Goal: Task Accomplishment & Management: Manage account settings

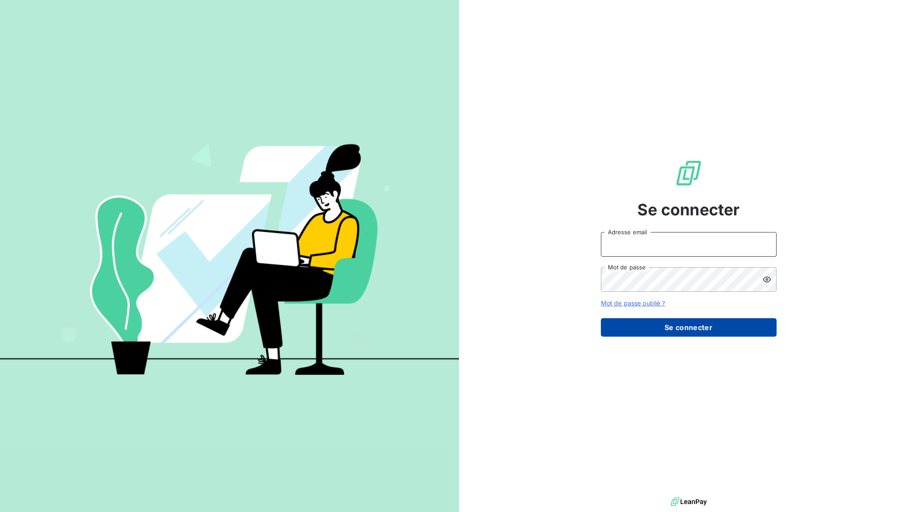
type input "smacrez@martintechnologies.fr"
click at [665, 330] on button "Se connecter" at bounding box center [689, 327] width 176 height 18
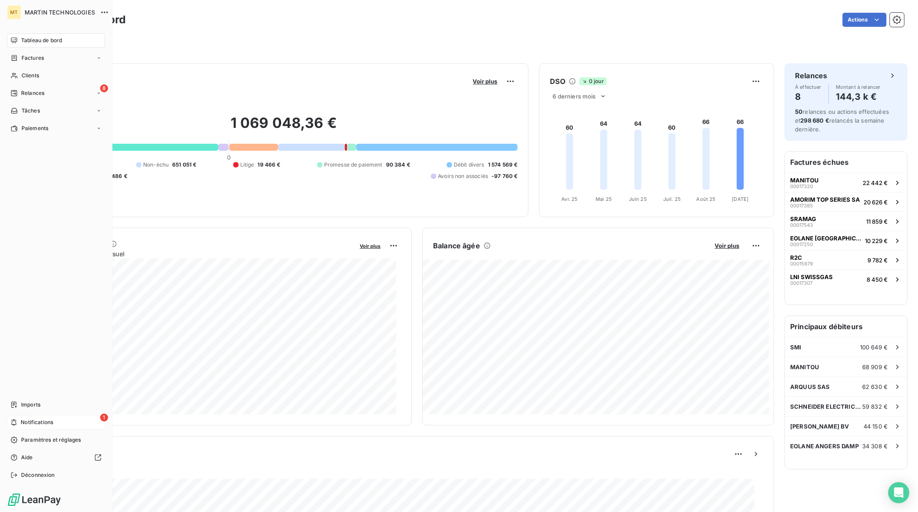
click at [22, 418] on span "Notifications" at bounding box center [37, 422] width 33 height 8
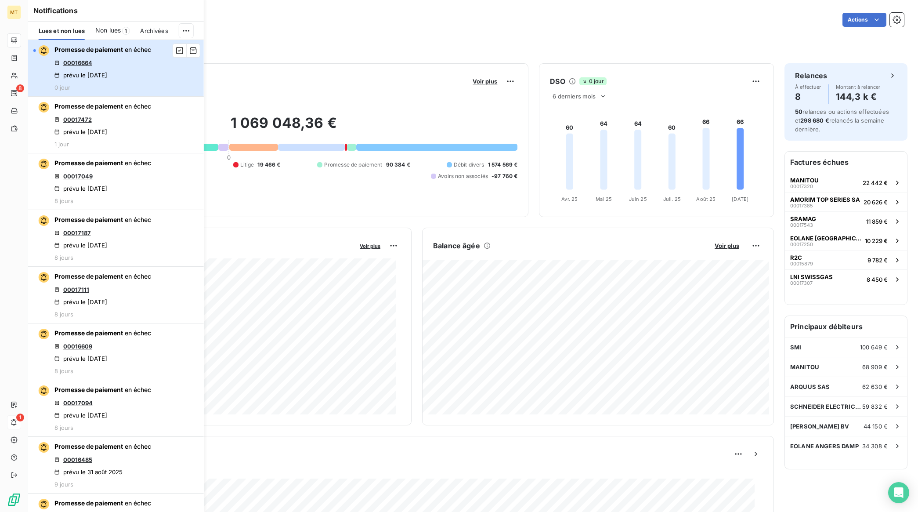
click at [163, 67] on button "Promesse de paiement en échec 00016664 prévu le 9 sept. 2025 0 jour" at bounding box center [116, 68] width 176 height 57
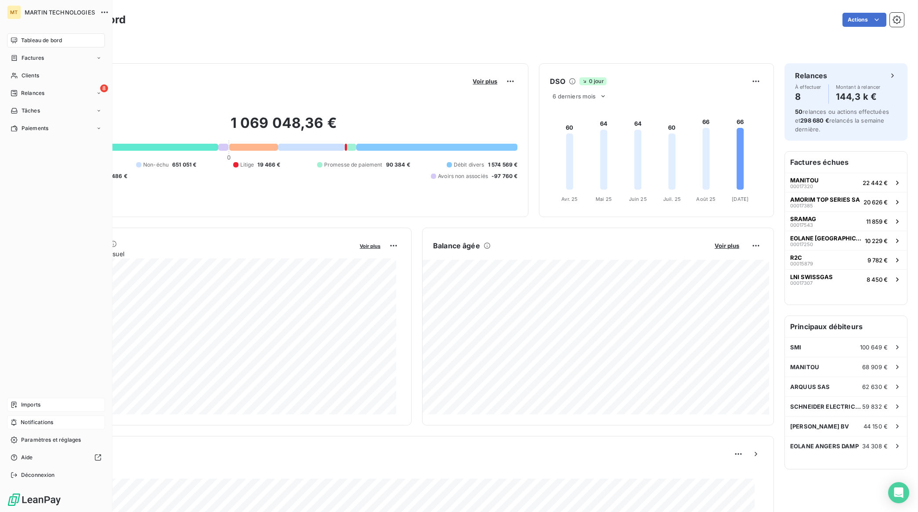
click at [40, 401] on span "Imports" at bounding box center [30, 405] width 19 height 8
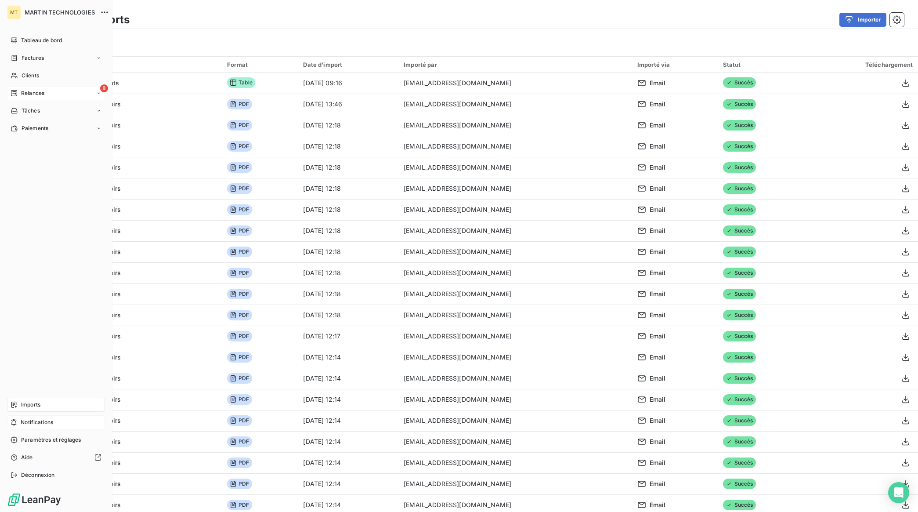
click at [27, 93] on span "Relances" at bounding box center [32, 93] width 23 height 8
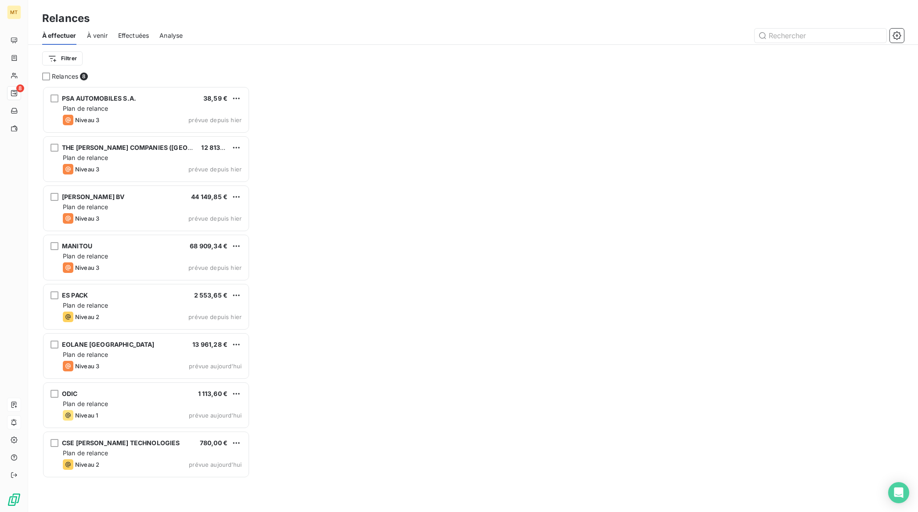
scroll to position [418, 199]
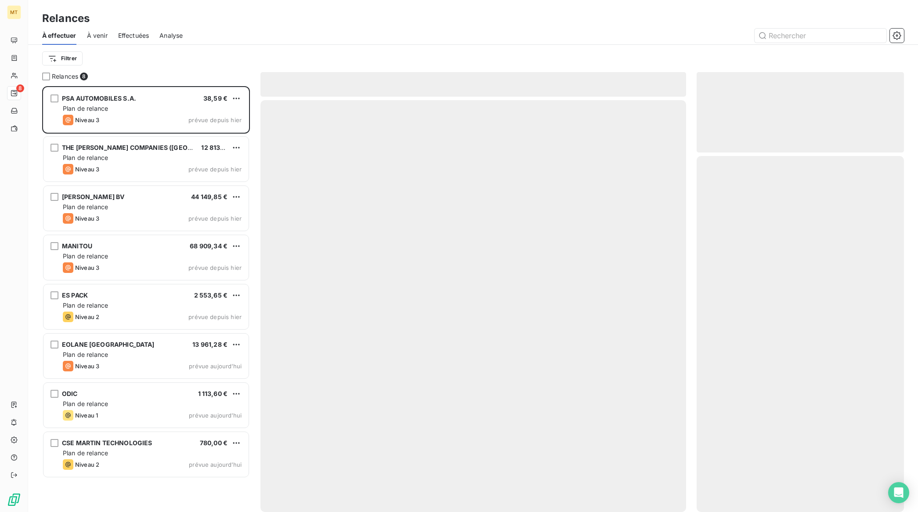
scroll to position [418, 199]
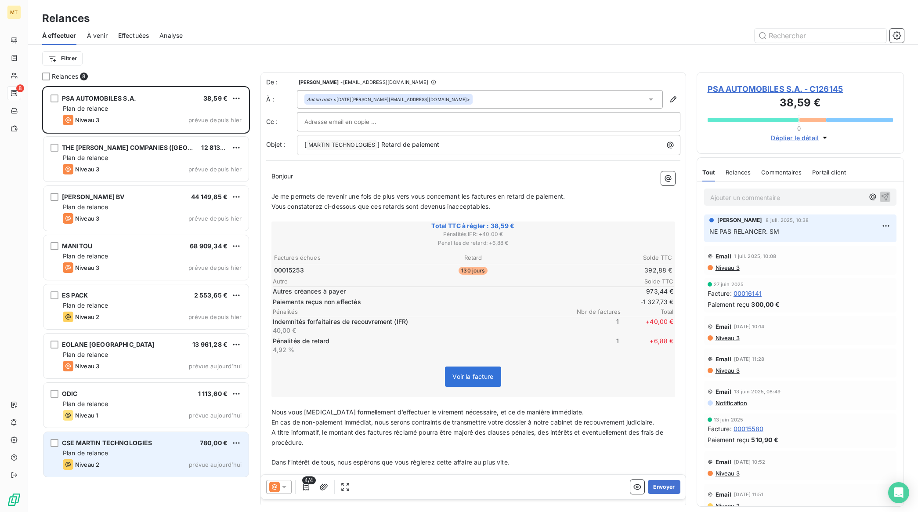
click at [139, 451] on div "Plan de relance" at bounding box center [152, 453] width 179 height 9
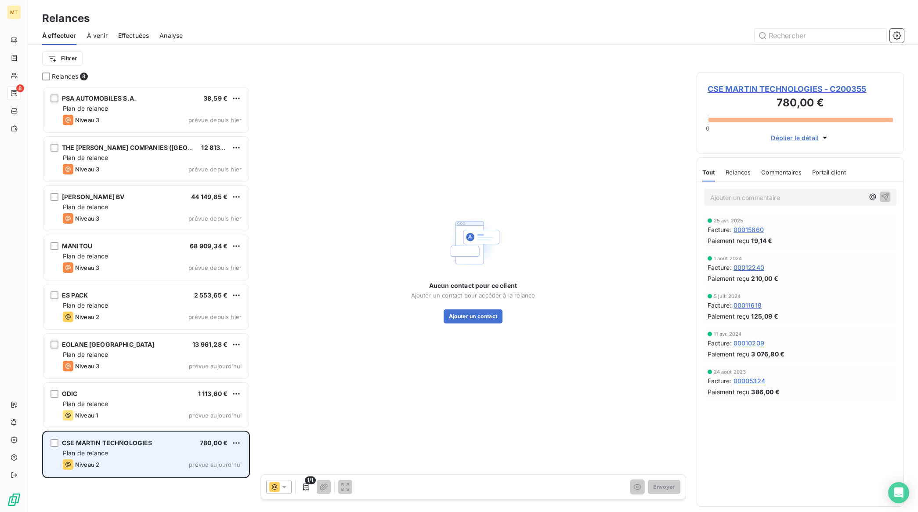
click at [157, 442] on div "CSE MARTIN TECHNOLOGIES 780,00 €" at bounding box center [152, 443] width 179 height 8
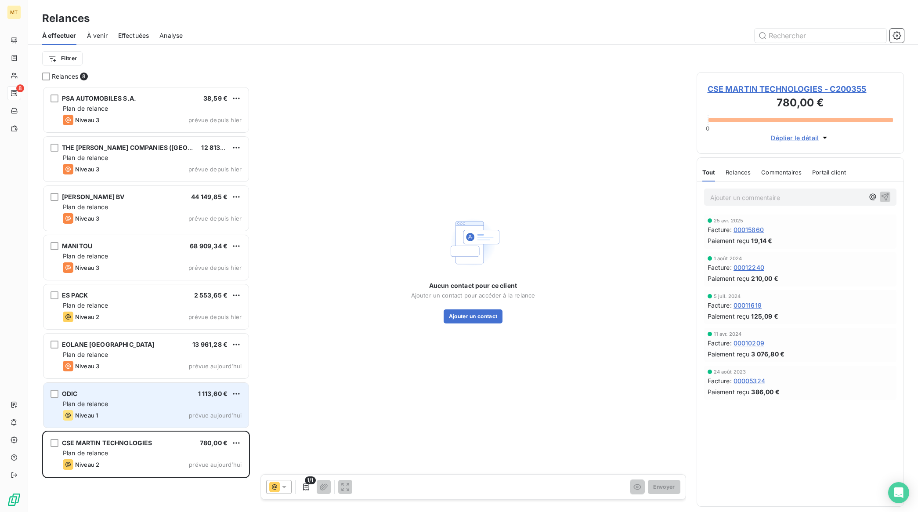
click at [150, 400] on div "Plan de relance" at bounding box center [152, 403] width 179 height 9
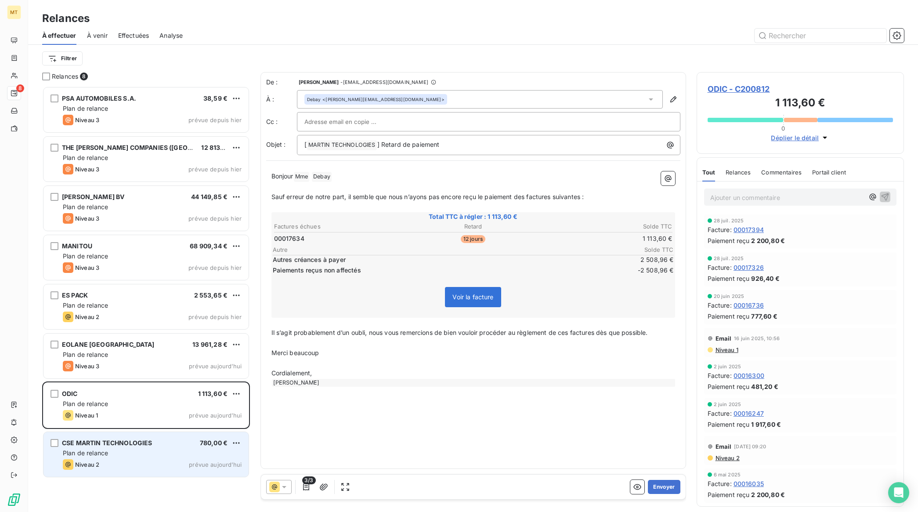
click at [160, 444] on div "CSE MARTIN TECHNOLOGIES 780,00 €" at bounding box center [152, 443] width 179 height 8
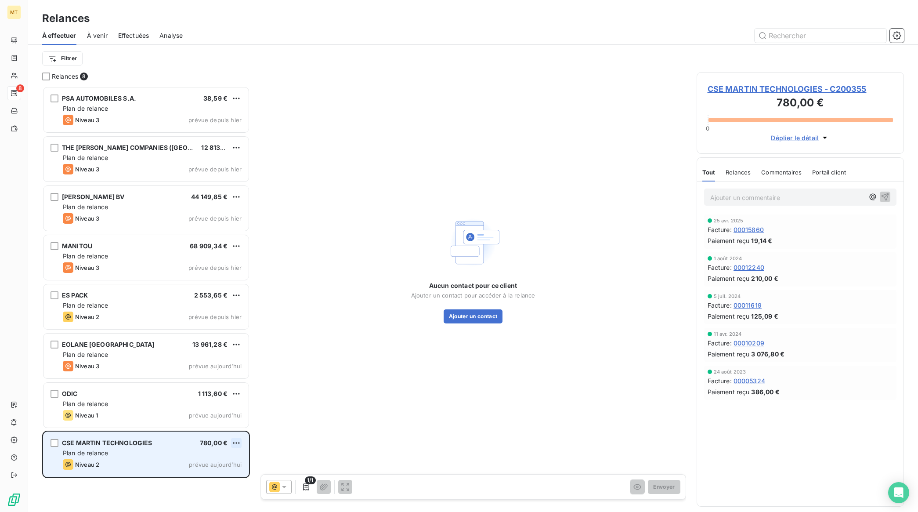
click at [233, 442] on html "MT 8 Relances À effectuer À venir Effectuées Analyse Filtrer Relances 8 PSA AUT…" at bounding box center [459, 256] width 918 height 512
click at [227, 462] on div "Replanifier cette action" at bounding box center [198, 461] width 79 height 14
select select "8"
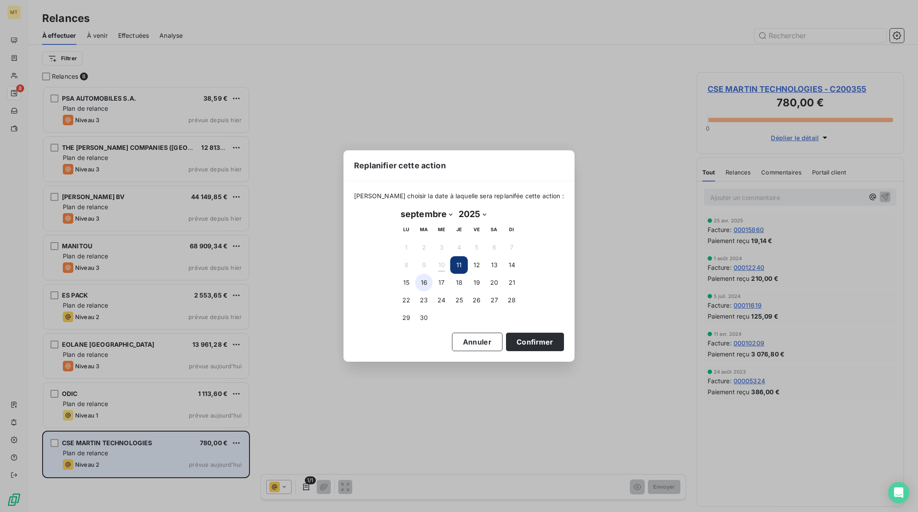
click at [430, 283] on button "16" at bounding box center [424, 283] width 18 height 18
click at [529, 344] on button "Confirmer" at bounding box center [535, 342] width 58 height 18
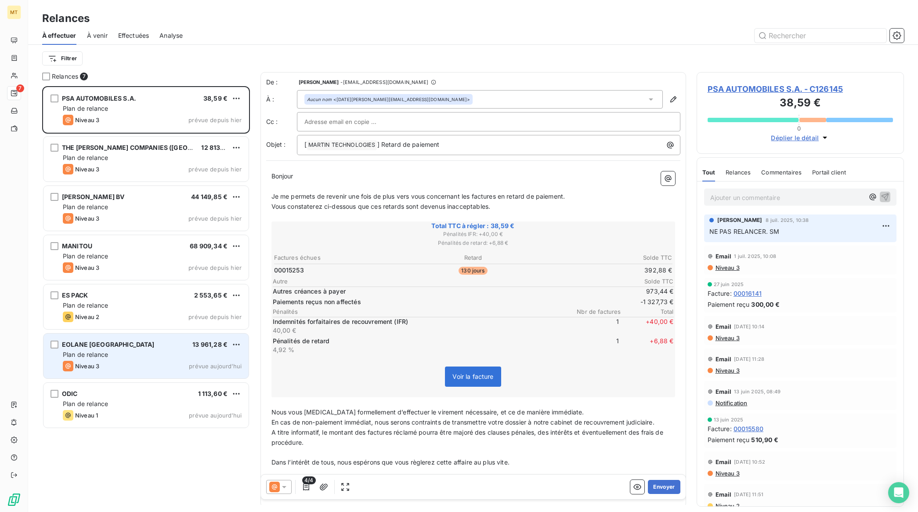
click at [119, 348] on span "EOLANE [GEOGRAPHIC_DATA]" at bounding box center [108, 344] width 93 height 7
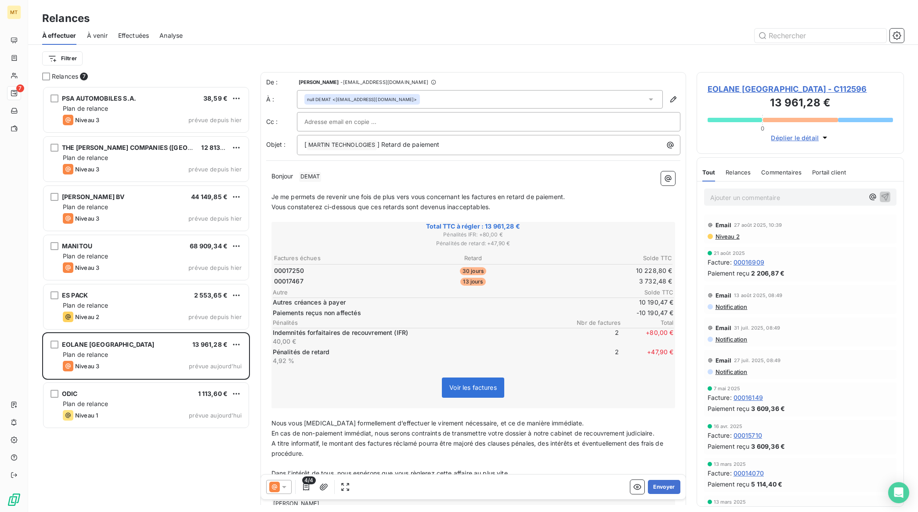
click at [334, 177] on p "Bonjour ﻿ DEMAT ﻿ ﻿" at bounding box center [474, 176] width 404 height 11
click at [669, 97] on icon "button" at bounding box center [673, 99] width 9 height 9
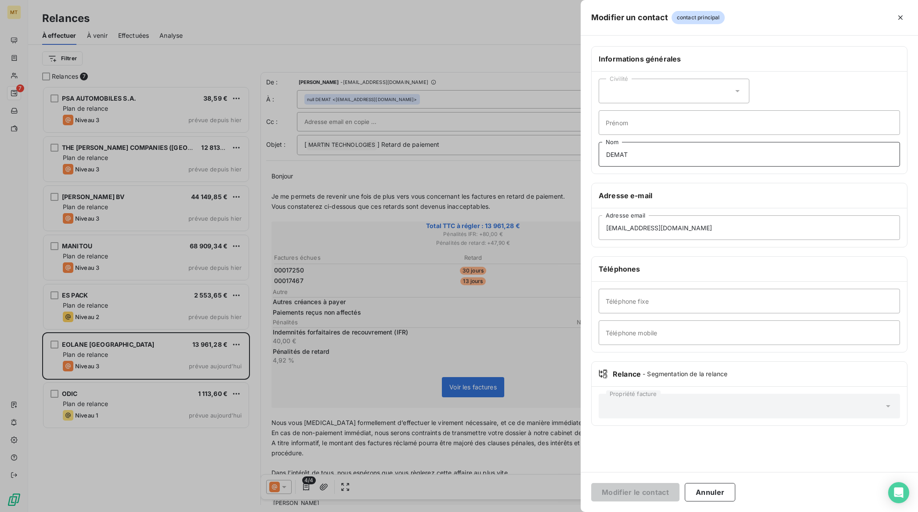
drag, startPoint x: 666, startPoint y: 157, endPoint x: 537, endPoint y: 157, distance: 128.3
click at [545, 512] on div "Modifier un contact contact principal Informations générales Civilité Prénom DE…" at bounding box center [459, 512] width 918 height 0
click at [652, 491] on button "Modifier le contact" at bounding box center [636, 492] width 88 height 18
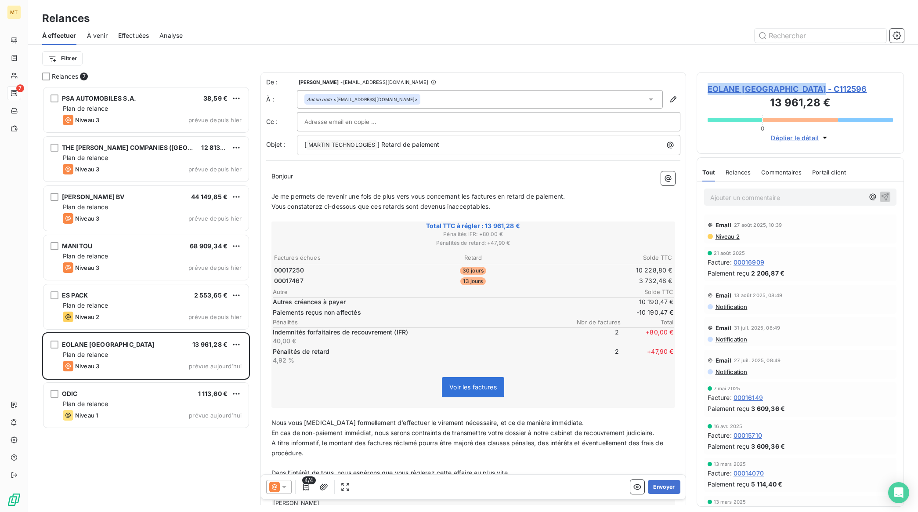
drag, startPoint x: 822, startPoint y: 87, endPoint x: 704, endPoint y: 85, distance: 118.2
click at [704, 85] on div "EOLANE NEUILLY-EN-THELLE - C112596 13 961,28 € 0 Déplier le détail" at bounding box center [801, 113] width 208 height 82
copy span "EOLANE [GEOGRAPHIC_DATA]"
click at [649, 486] on button "Envoyer" at bounding box center [664, 487] width 32 height 14
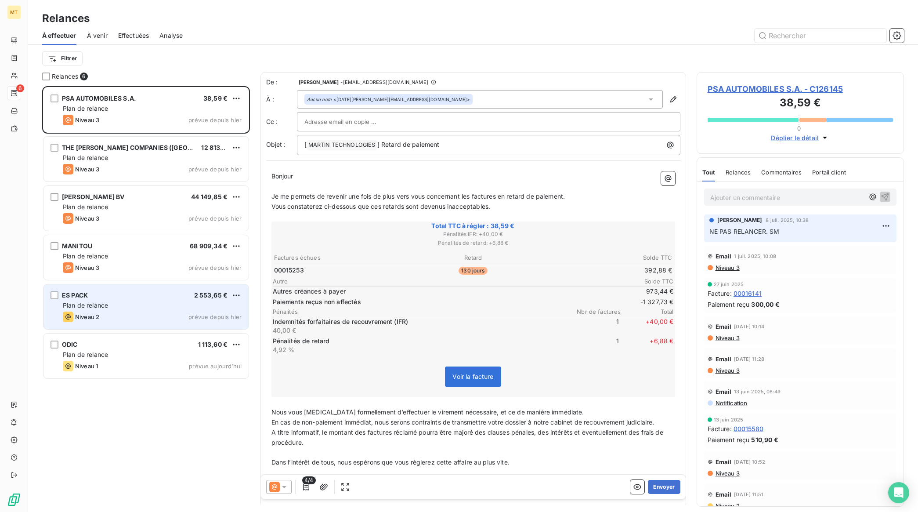
click at [90, 308] on span "Plan de relance" at bounding box center [85, 304] width 45 height 7
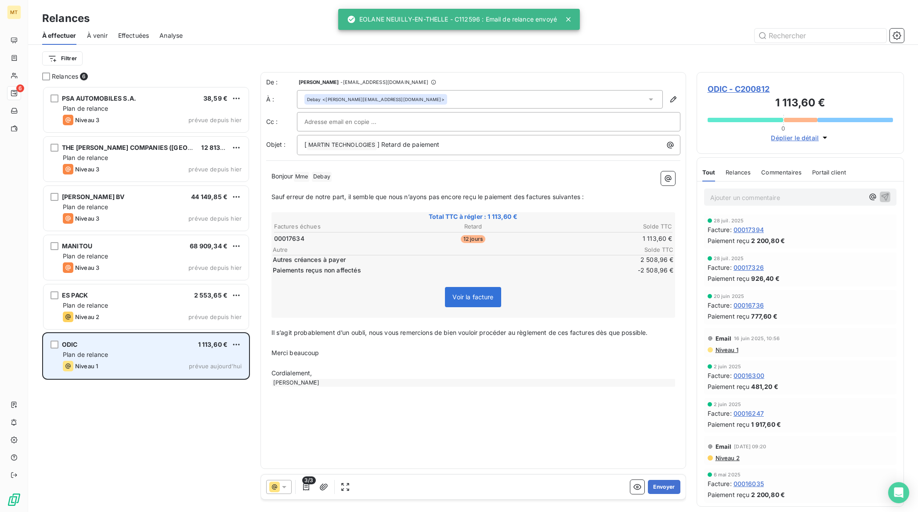
click at [128, 354] on div "Plan de relance" at bounding box center [152, 354] width 179 height 9
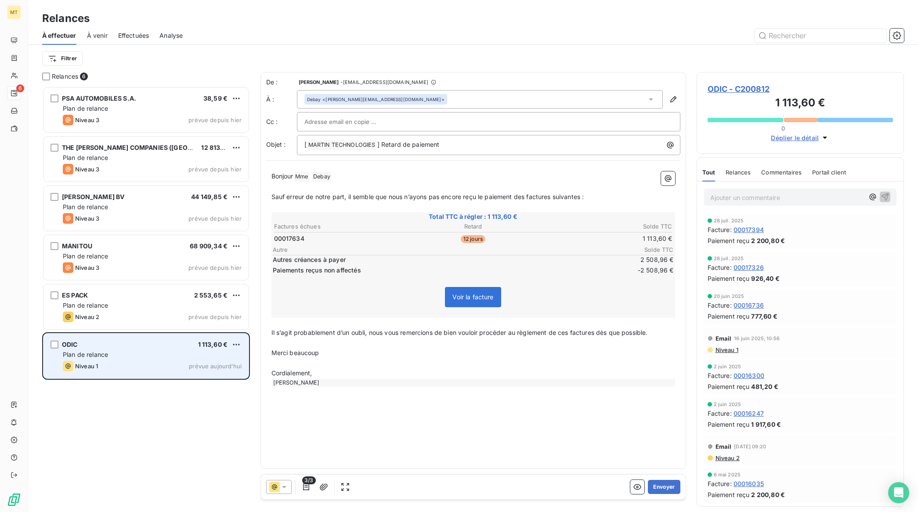
click at [109, 361] on div "Niveau 1 prévue aujourd’hui" at bounding box center [152, 366] width 179 height 11
click at [156, 346] on div "ODIC 1 113,60 €" at bounding box center [152, 345] width 179 height 8
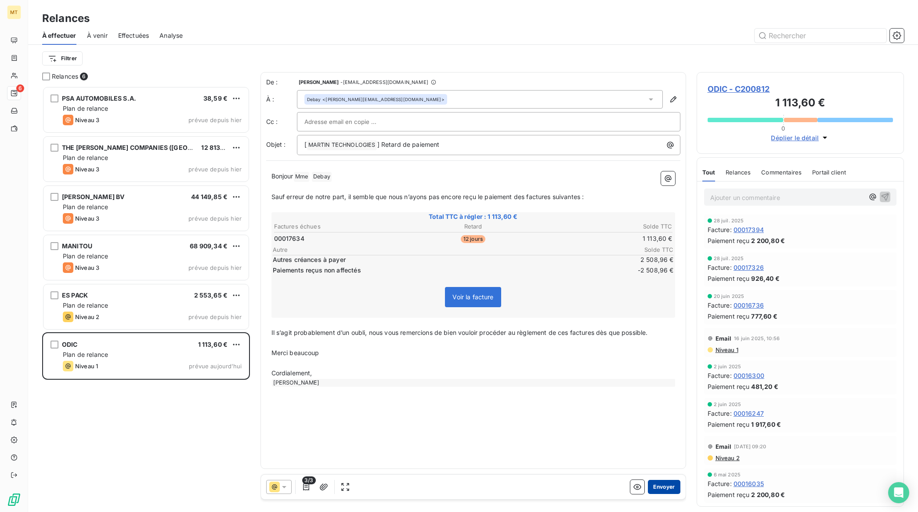
click at [667, 490] on button "Envoyer" at bounding box center [664, 487] width 32 height 14
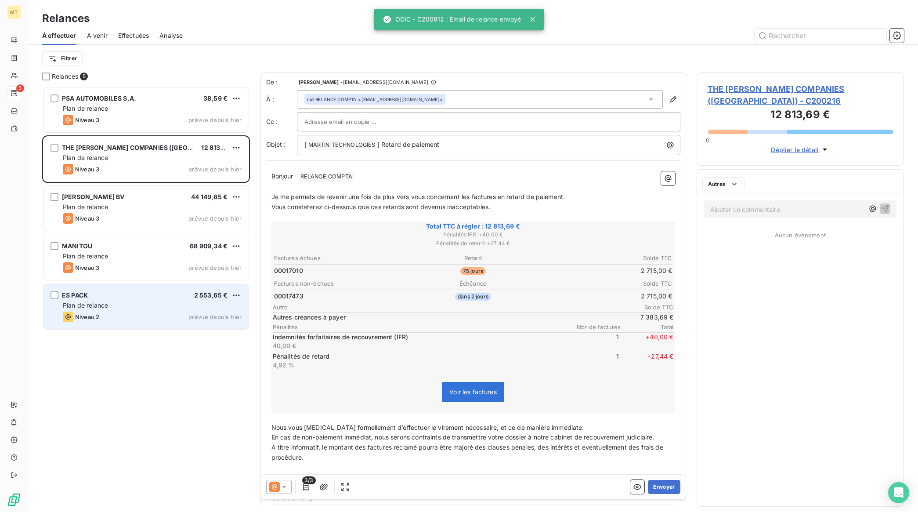
click at [155, 313] on div "Niveau 2 prévue depuis hier" at bounding box center [152, 317] width 179 height 11
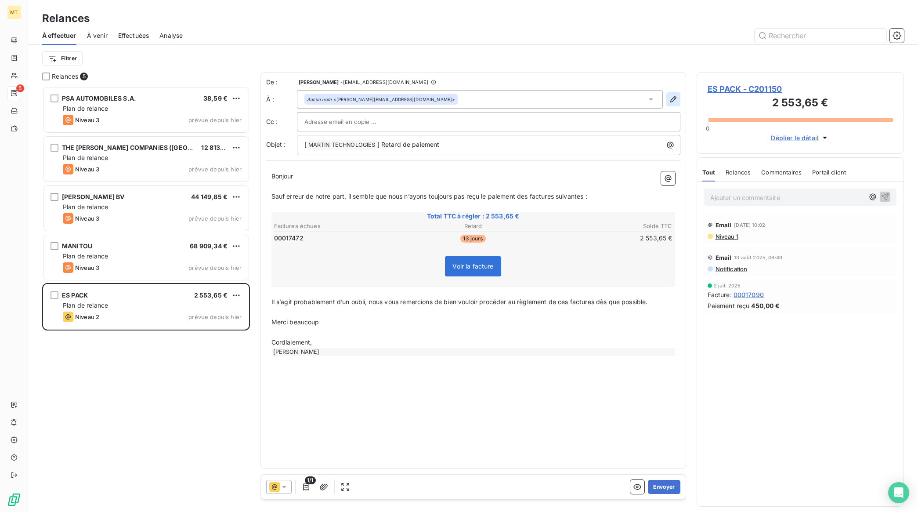
click at [671, 100] on icon "button" at bounding box center [673, 99] width 6 height 6
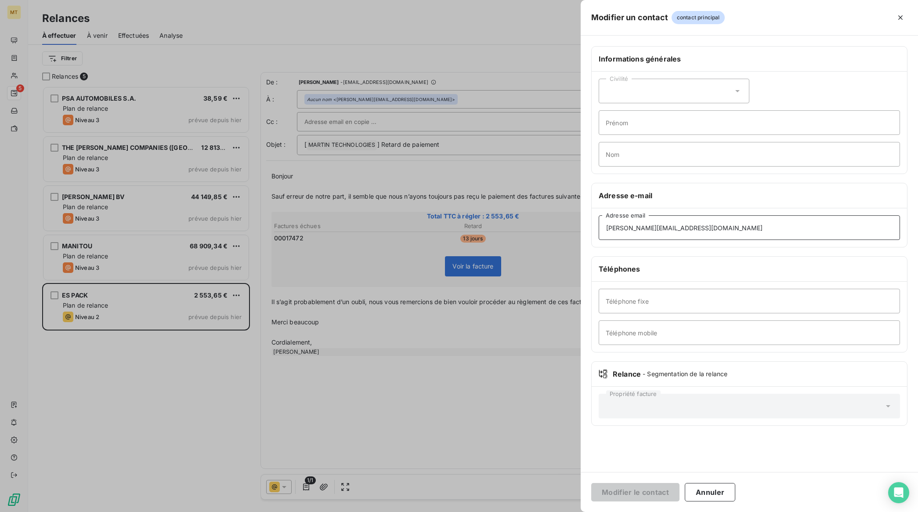
drag, startPoint x: 680, startPoint y: 229, endPoint x: 572, endPoint y: 231, distance: 107.7
click at [572, 512] on div "Modifier un contact contact principal Informations générales Civilité Prénom No…" at bounding box center [459, 512] width 918 height 0
click at [363, 374] on div at bounding box center [459, 256] width 918 height 512
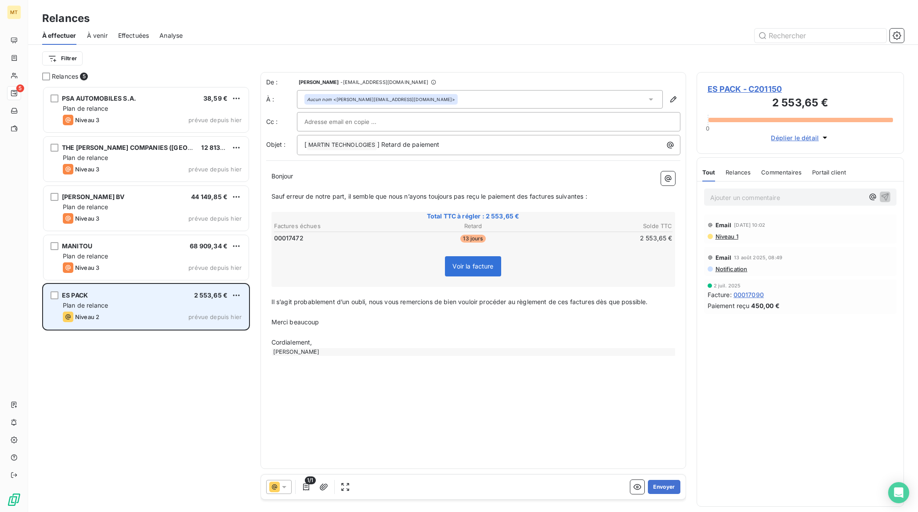
click at [154, 304] on div "Plan de relance" at bounding box center [152, 305] width 179 height 9
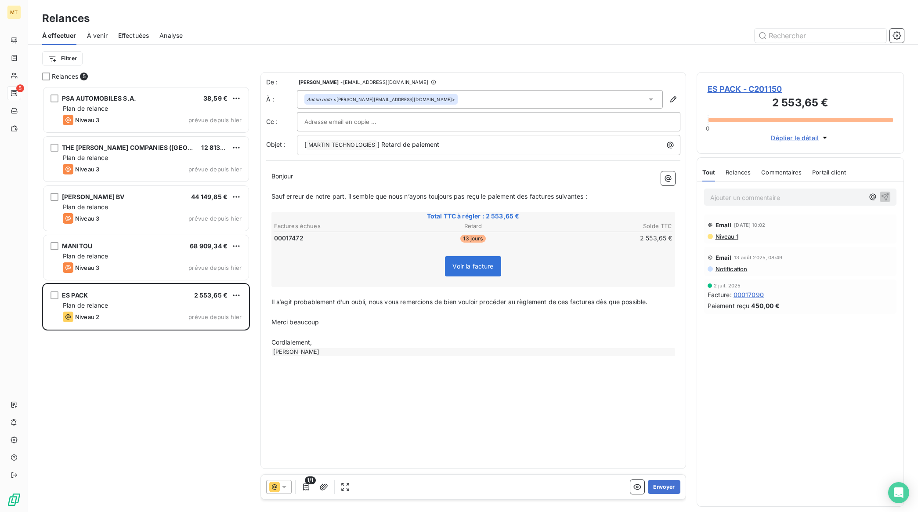
click at [820, 200] on p "Ajouter un commentaire ﻿" at bounding box center [788, 197] width 154 height 11
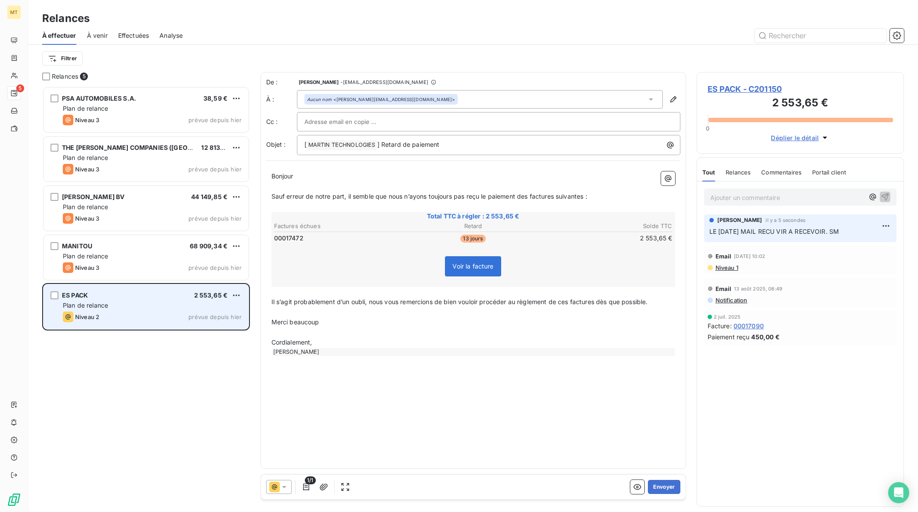
click at [147, 307] on div "Plan de relance" at bounding box center [152, 305] width 179 height 9
click at [236, 294] on html "MT 5 Relances À effectuer À venir Effectuées Analyse Filtrer Relances 5 PSA AUT…" at bounding box center [459, 256] width 918 height 512
click at [207, 313] on div "Replanifier cette action" at bounding box center [198, 313] width 79 height 14
select select "8"
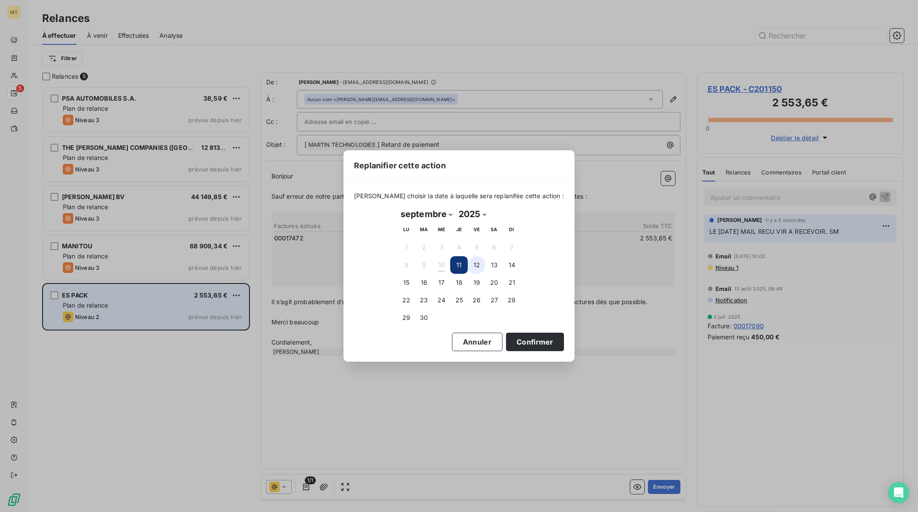
click at [477, 265] on button "12" at bounding box center [477, 265] width 18 height 18
click at [508, 337] on button "Confirmer" at bounding box center [535, 342] width 58 height 18
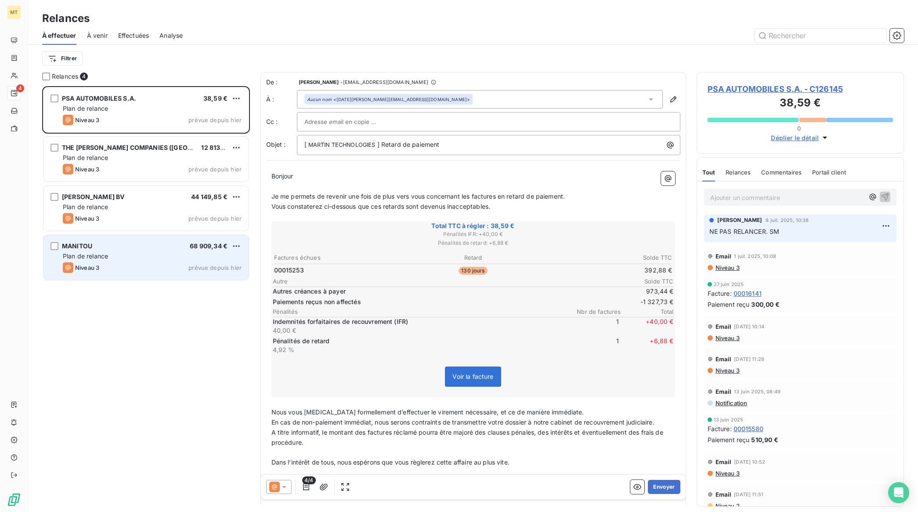
click at [128, 256] on div "Plan de relance" at bounding box center [152, 256] width 179 height 9
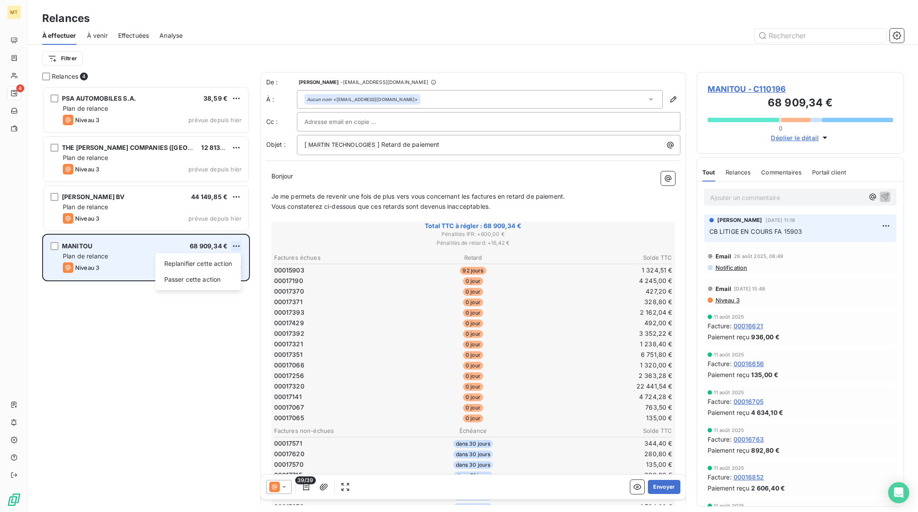
click at [238, 246] on html "MT 4 Relances À effectuer À venir Effectuées Analyse Filtrer Relances 4 PSA AUT…" at bounding box center [459, 256] width 918 height 512
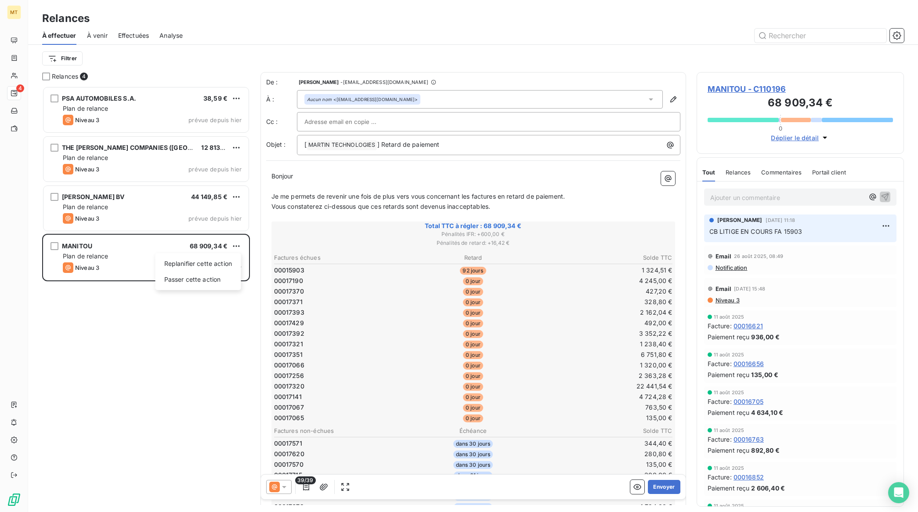
click at [117, 253] on html "MT 4 Relances À effectuer À venir Effectuées Analyse Filtrer Relances 4 PSA AUT…" at bounding box center [459, 256] width 918 height 512
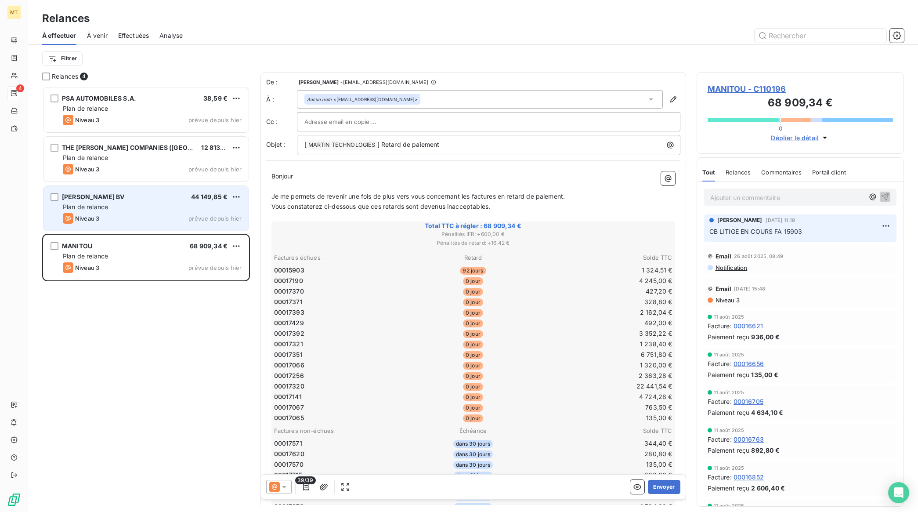
click at [134, 214] on div "Niveau 3 prévue depuis hier" at bounding box center [152, 218] width 179 height 11
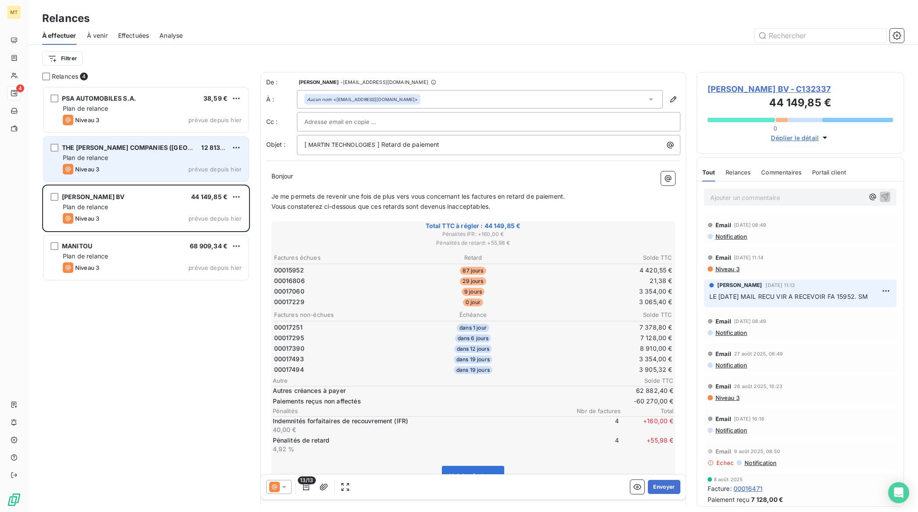
click at [146, 173] on div "Niveau 3 prévue depuis hier" at bounding box center [152, 169] width 179 height 11
